Goal: Information Seeking & Learning: Learn about a topic

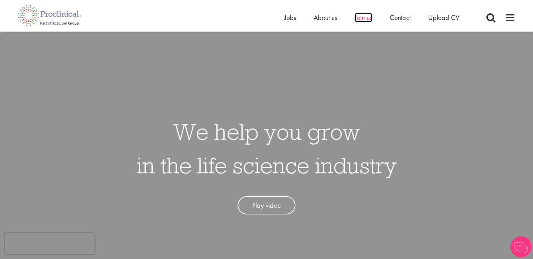
click at [362, 20] on span "Join us" at bounding box center [364, 17] width 18 height 9
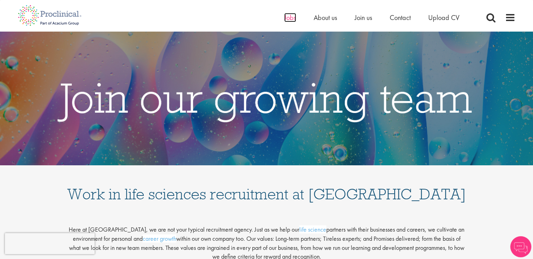
click at [290, 18] on span "Jobs" at bounding box center [290, 17] width 12 height 9
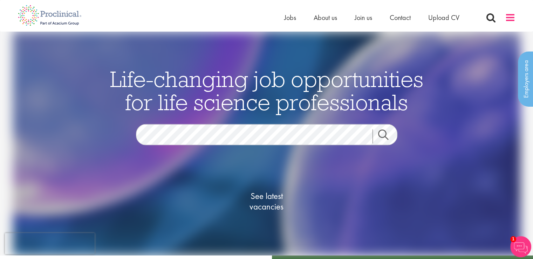
click at [508, 19] on span at bounding box center [510, 17] width 11 height 11
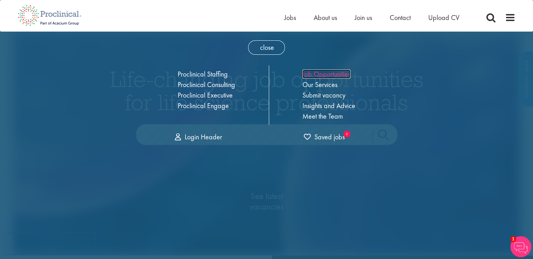
click at [340, 74] on link "Job Opportunities" at bounding box center [327, 73] width 48 height 9
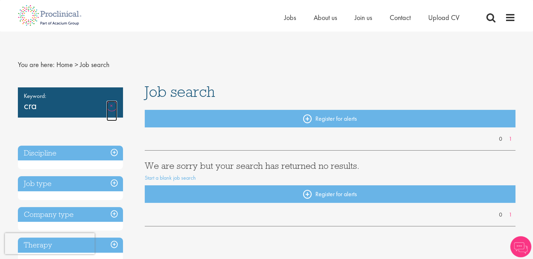
click at [113, 105] on link "Remove" at bounding box center [112, 111] width 11 height 20
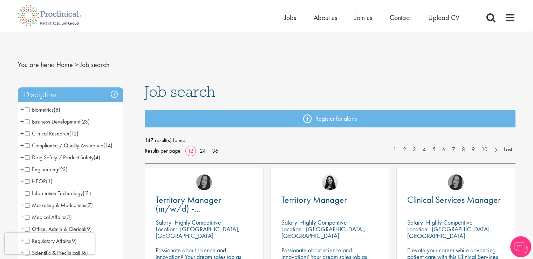
click at [29, 135] on span "Clinical Research" at bounding box center [47, 133] width 45 height 7
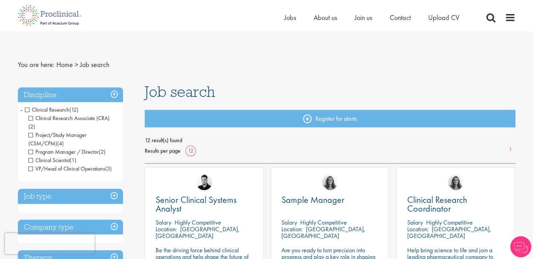
click at [27, 110] on span "Clinical Research" at bounding box center [47, 109] width 45 height 7
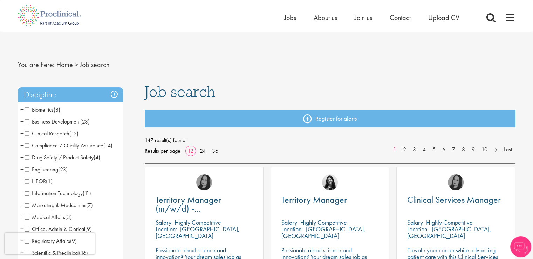
click at [21, 133] on span "+" at bounding box center [22, 133] width 4 height 11
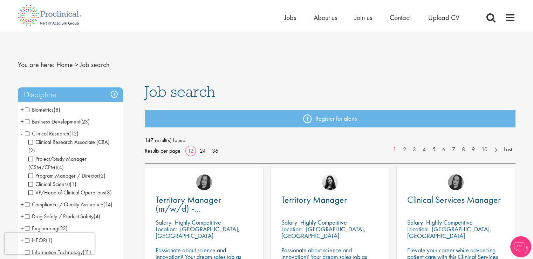
click at [30, 143] on span "Clinical Research Associate (CRA)" at bounding box center [68, 141] width 81 height 7
